Goal: Task Accomplishment & Management: Manage account settings

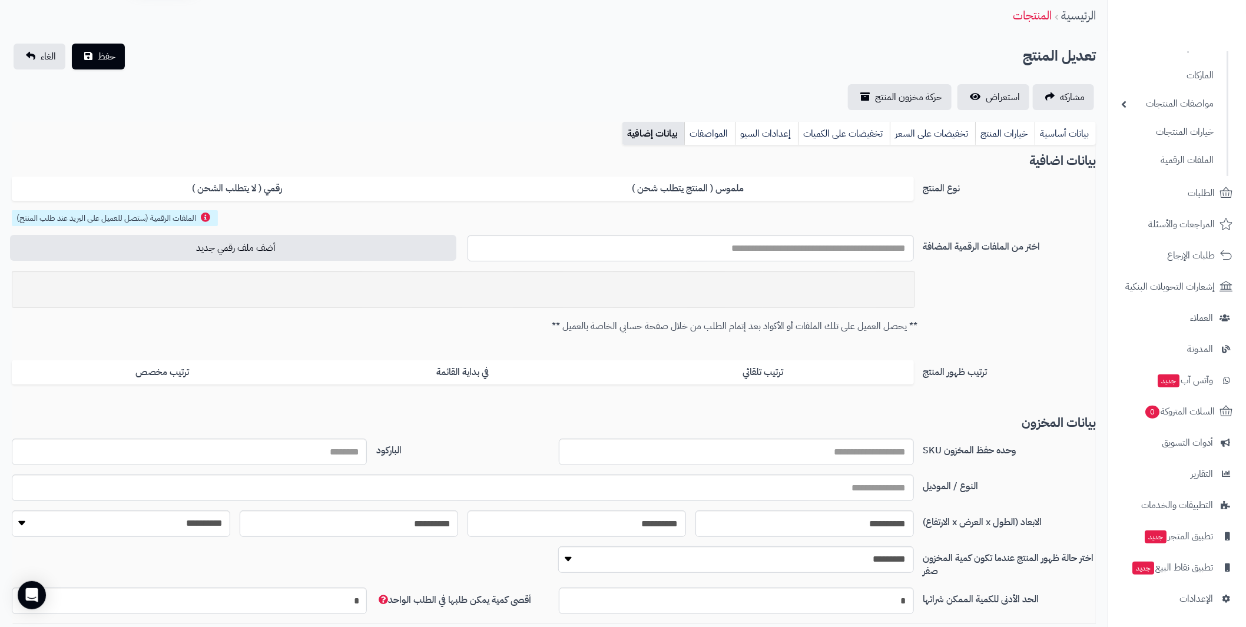
scroll to position [58, 0]
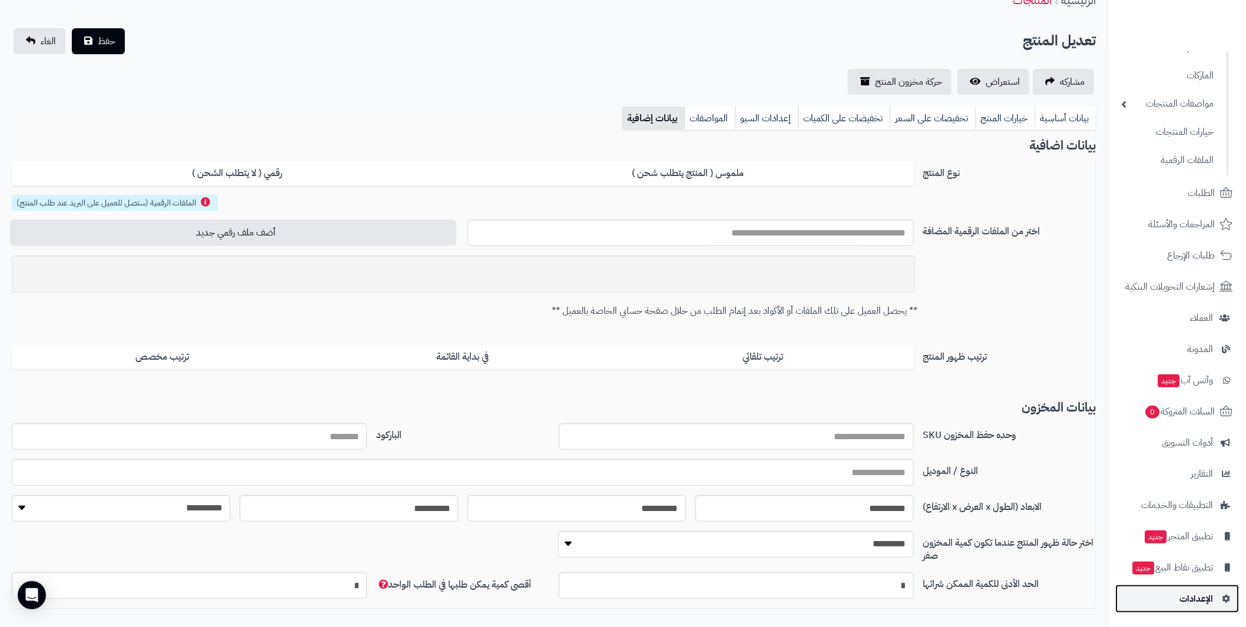
click at [1203, 601] on span "الإعدادات" at bounding box center [1196, 599] width 34 height 16
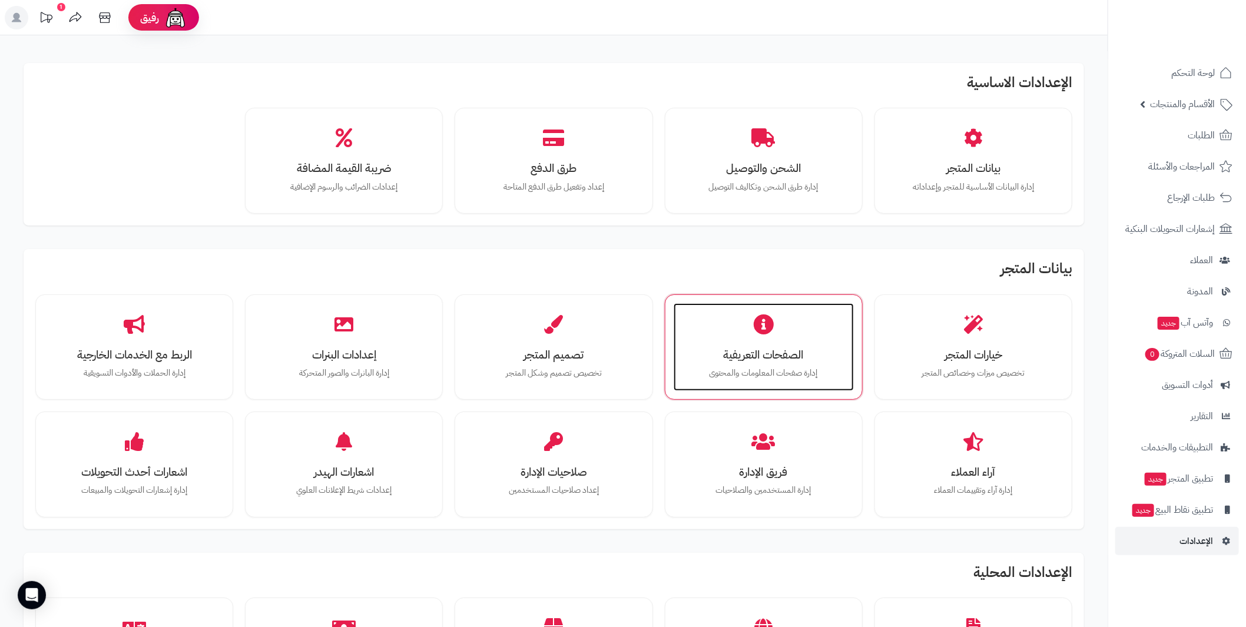
click at [773, 359] on h3 "الصفحات التعريفية" at bounding box center [763, 355] width 157 height 12
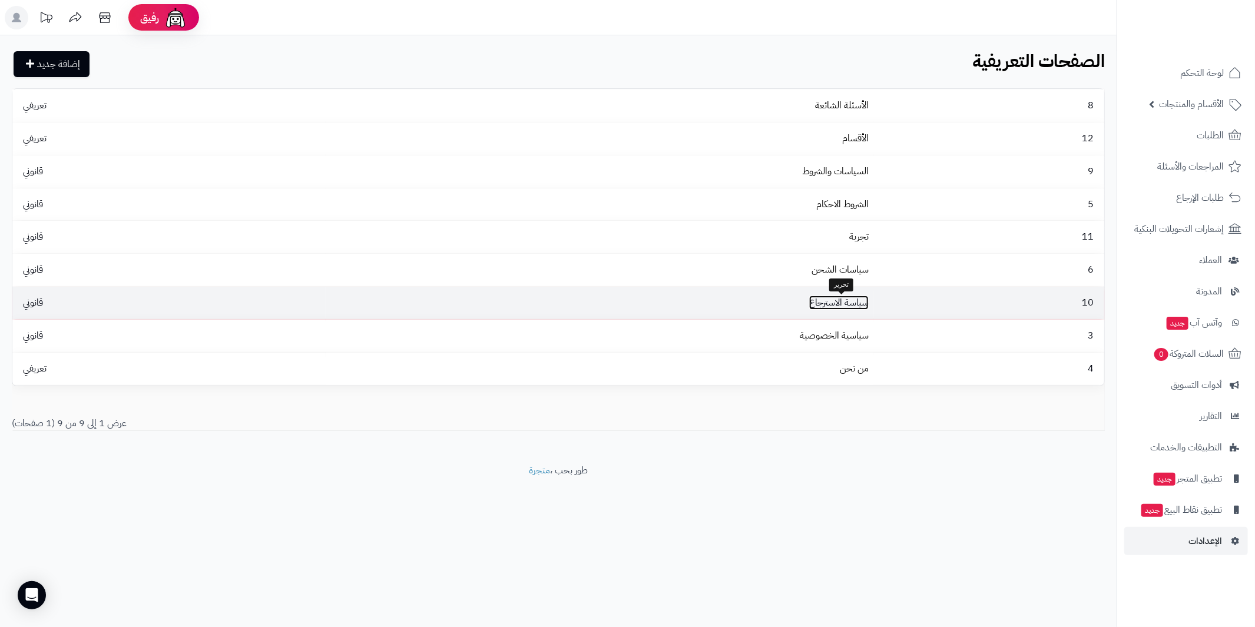
click at [850, 304] on link "سياسة الاسترجاع" at bounding box center [838, 303] width 59 height 14
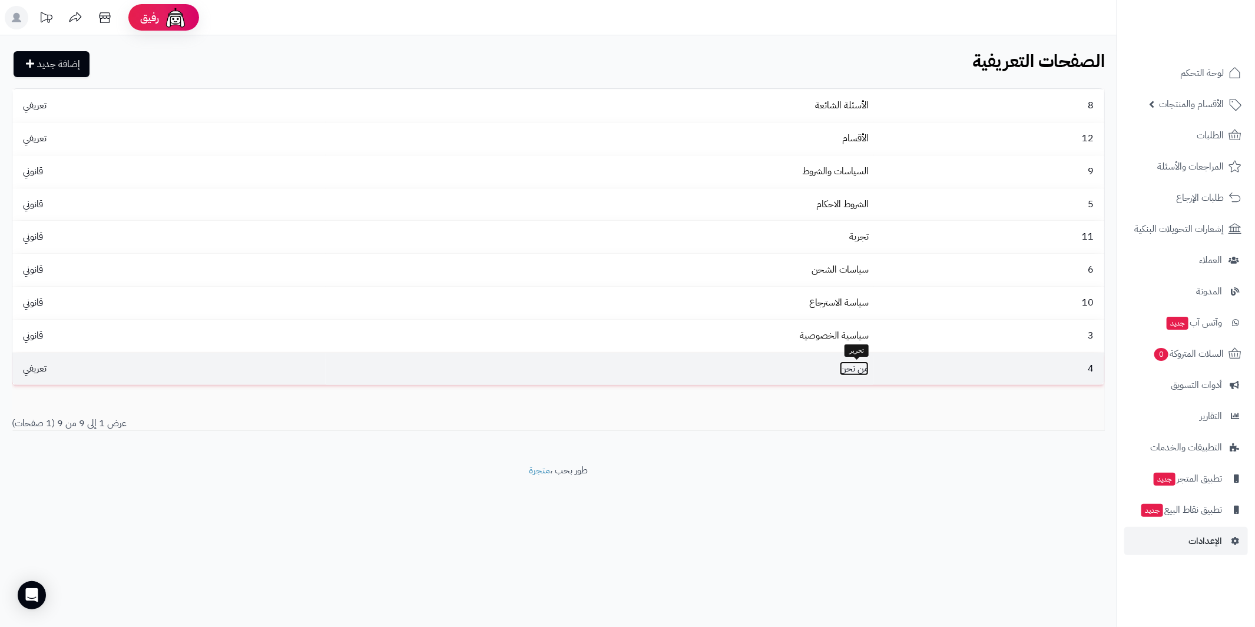
click at [841, 375] on link "من نحن" at bounding box center [854, 369] width 29 height 14
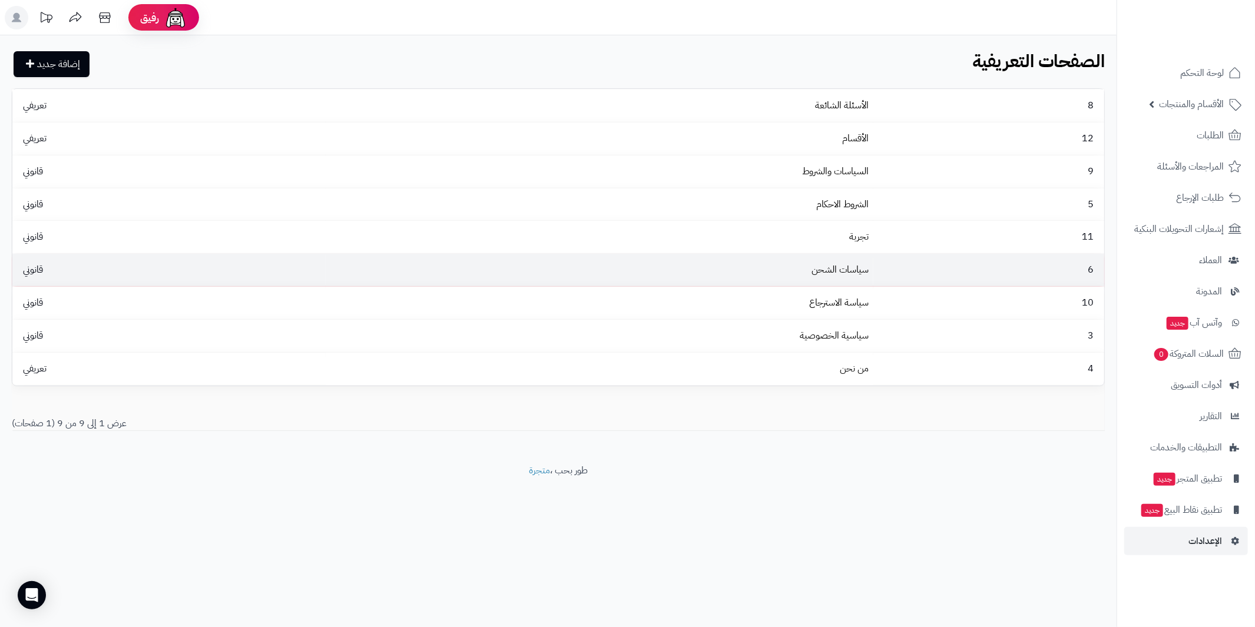
click at [807, 274] on td "سياسات الشحن" at bounding box center [600, 270] width 548 height 32
click at [815, 269] on link "سياسات الشحن" at bounding box center [839, 270] width 57 height 14
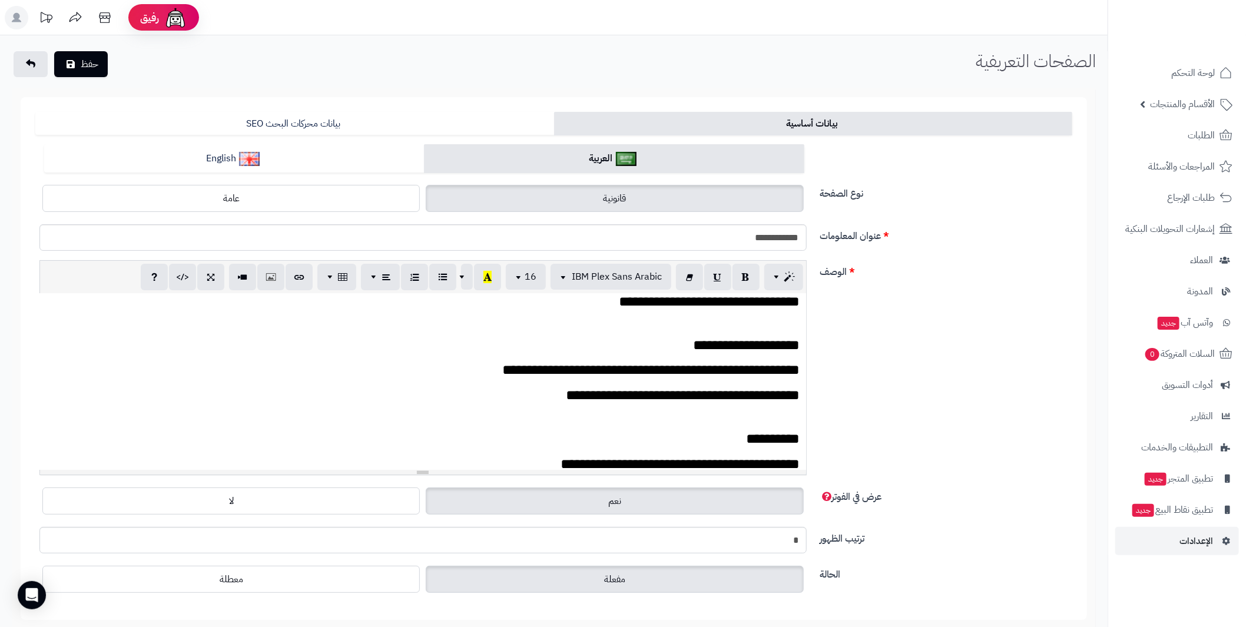
scroll to position [117, 0]
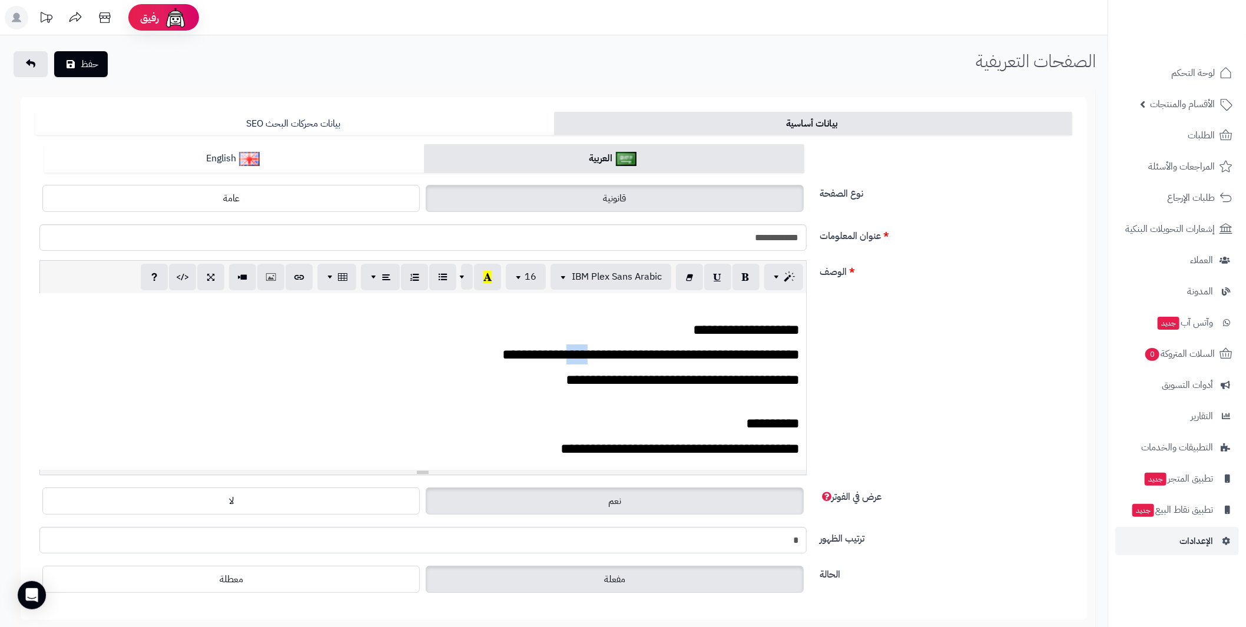
drag, startPoint x: 585, startPoint y: 349, endPoint x: 555, endPoint y: 354, distance: 31.1
click at [555, 354] on span "**********" at bounding box center [651, 354] width 298 height 14
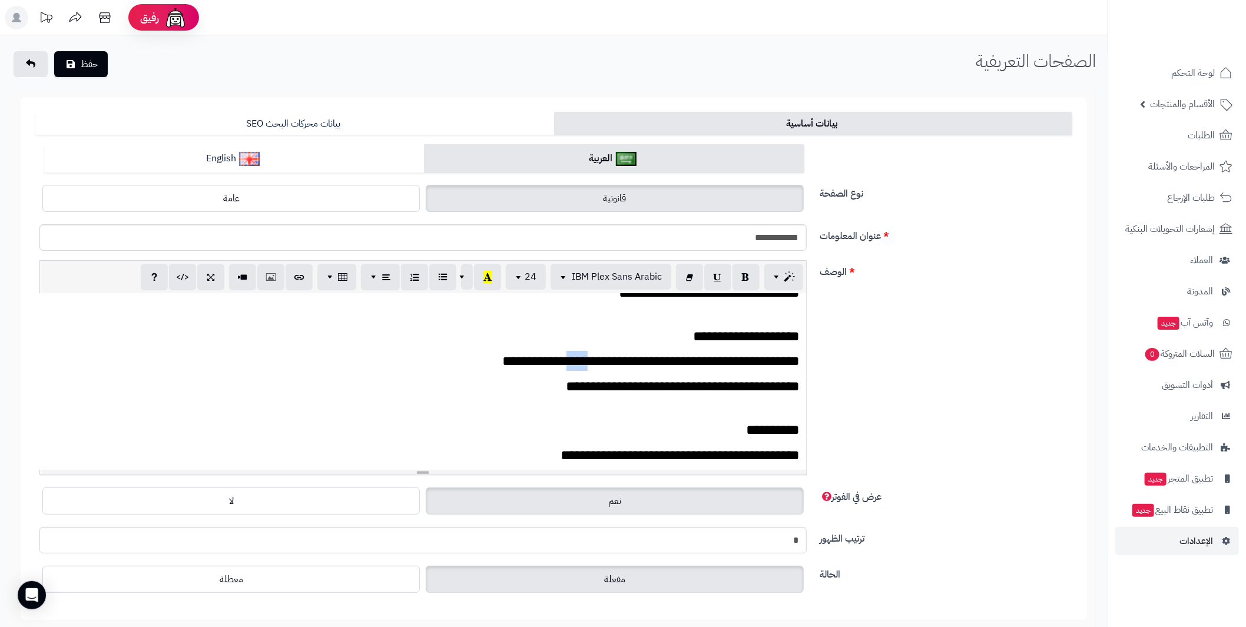
scroll to position [0, 0]
